Goal: Check status: Check status

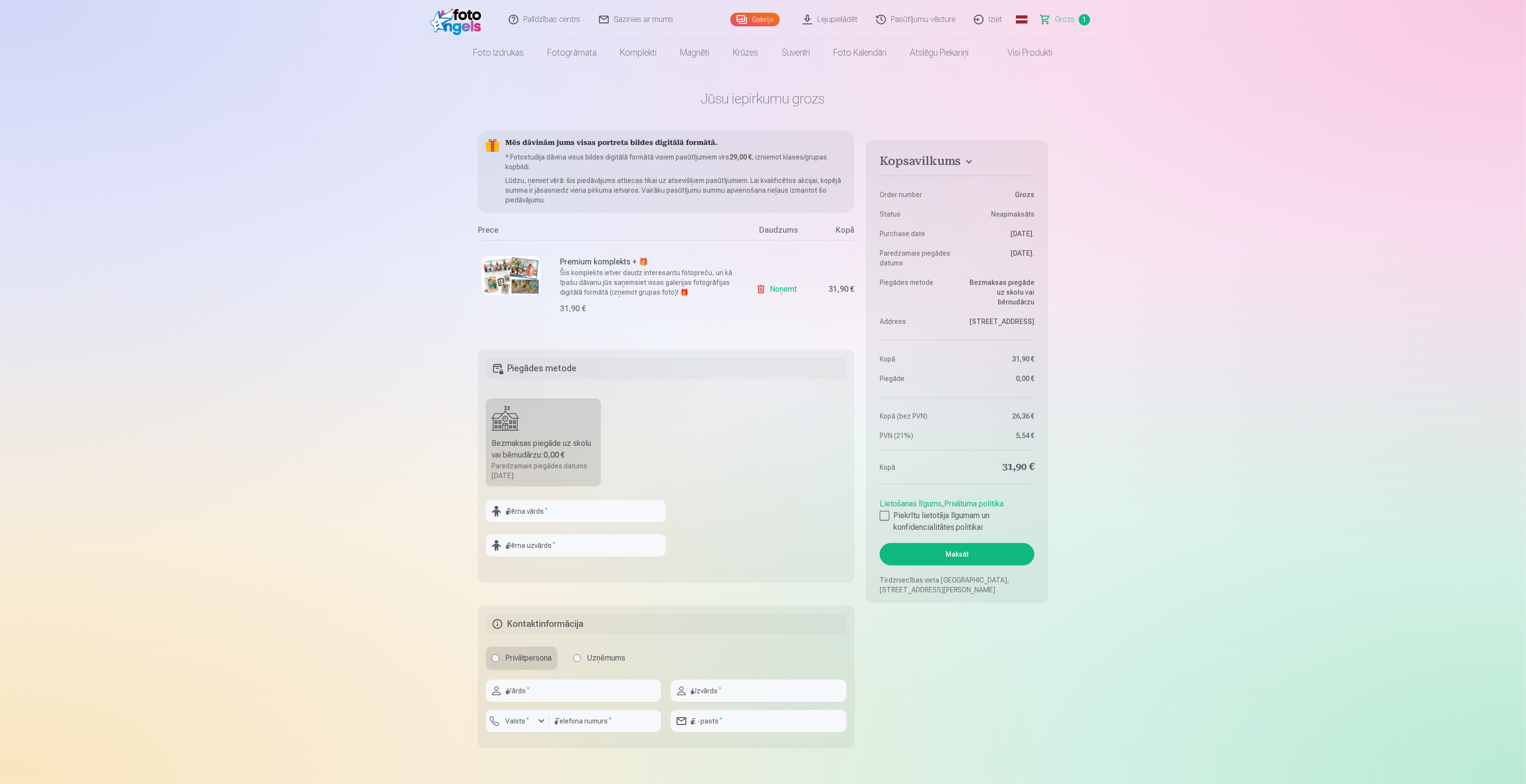
click at [1063, 20] on span "Grozs" at bounding box center [1065, 20] width 20 height 12
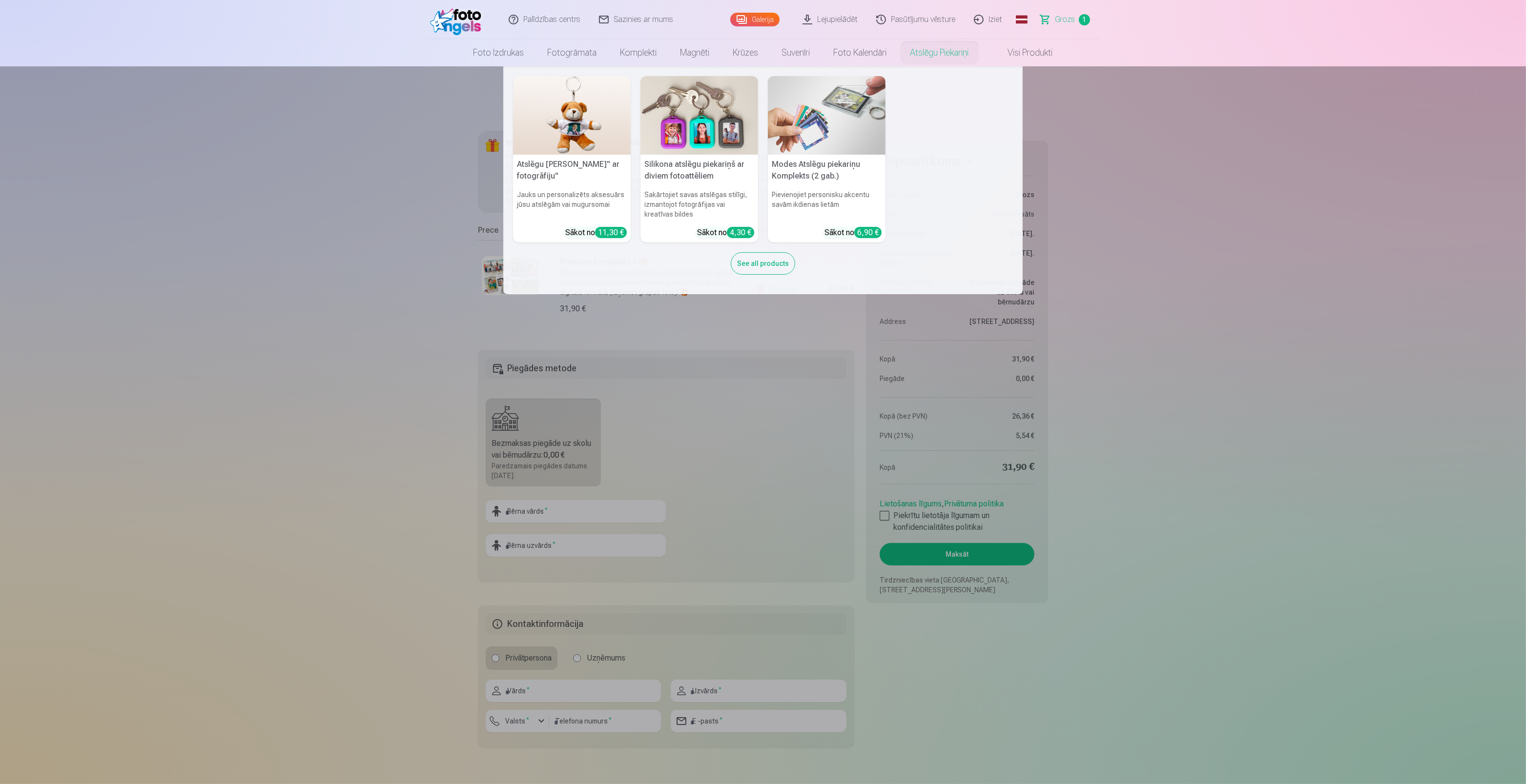
click at [937, 53] on link "Atslēgu piekariņi" at bounding box center [940, 53] width 82 height 27
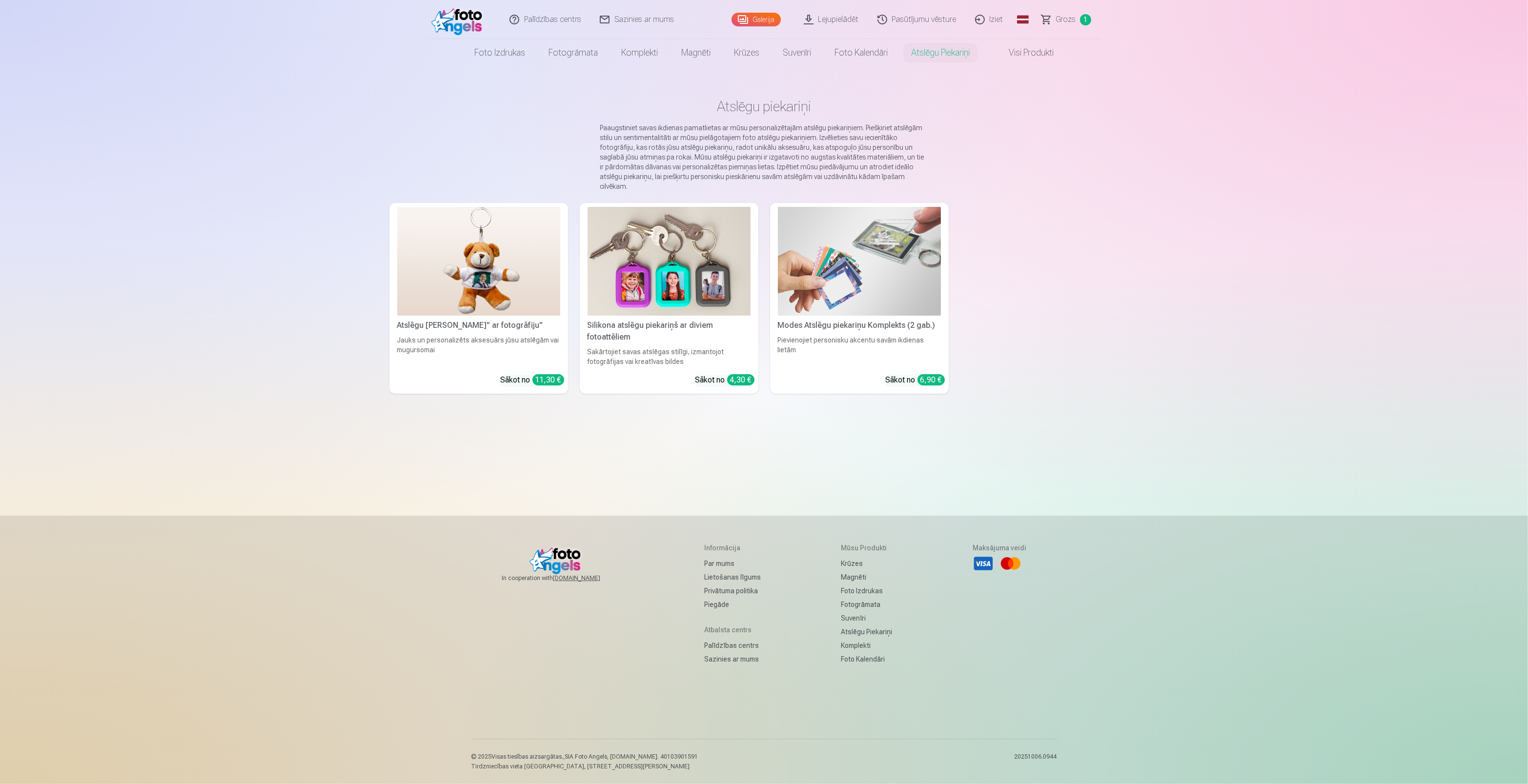
click at [1075, 20] on link "Grozs 1" at bounding box center [1067, 20] width 68 height 39
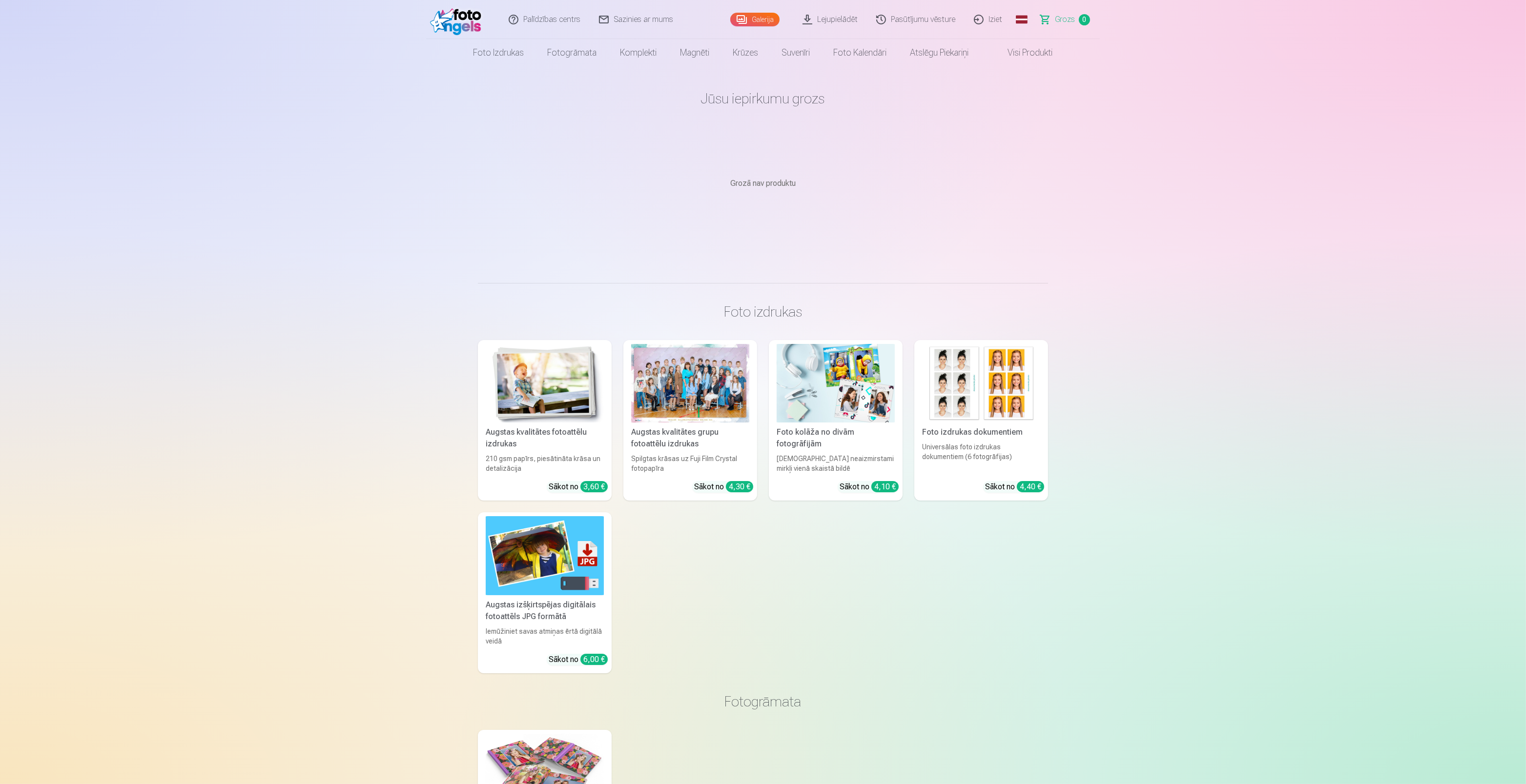
click at [913, 23] on link "Pasūtījumu vēsture" at bounding box center [916, 20] width 98 height 39
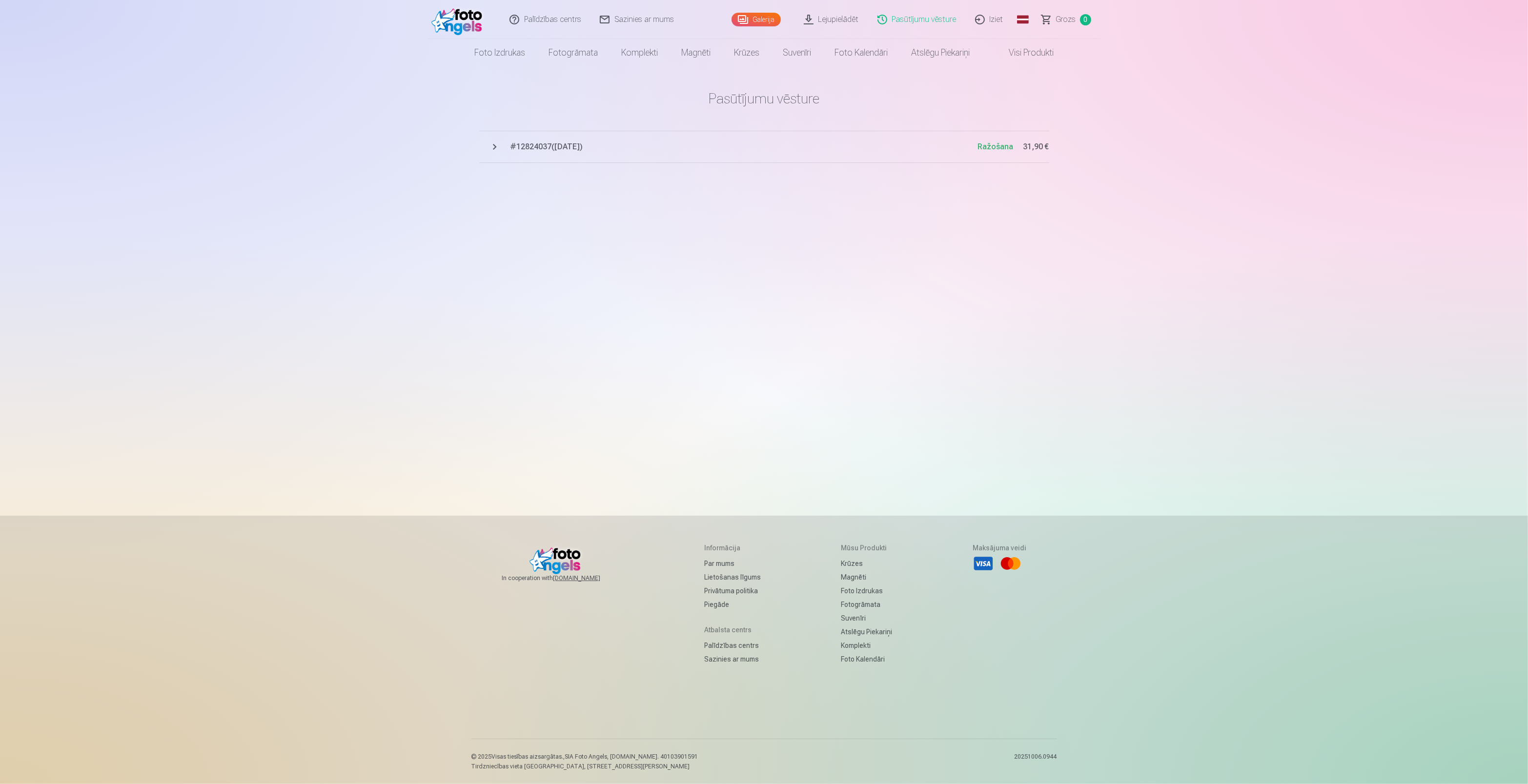
click at [571, 148] on span "# 12824037 ( [DATE] )" at bounding box center [744, 147] width 467 height 12
